Goal: Find specific page/section: Find specific page/section

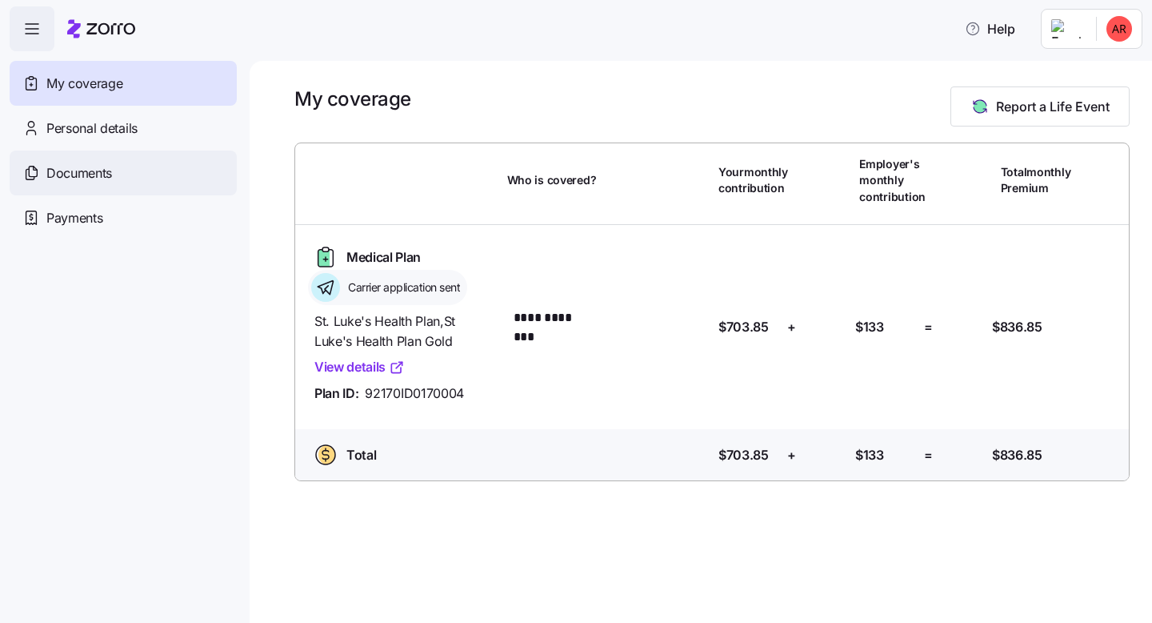
click at [118, 176] on div "Documents" at bounding box center [123, 172] width 227 height 45
